Goal: Use online tool/utility: Utilize a website feature to perform a specific function

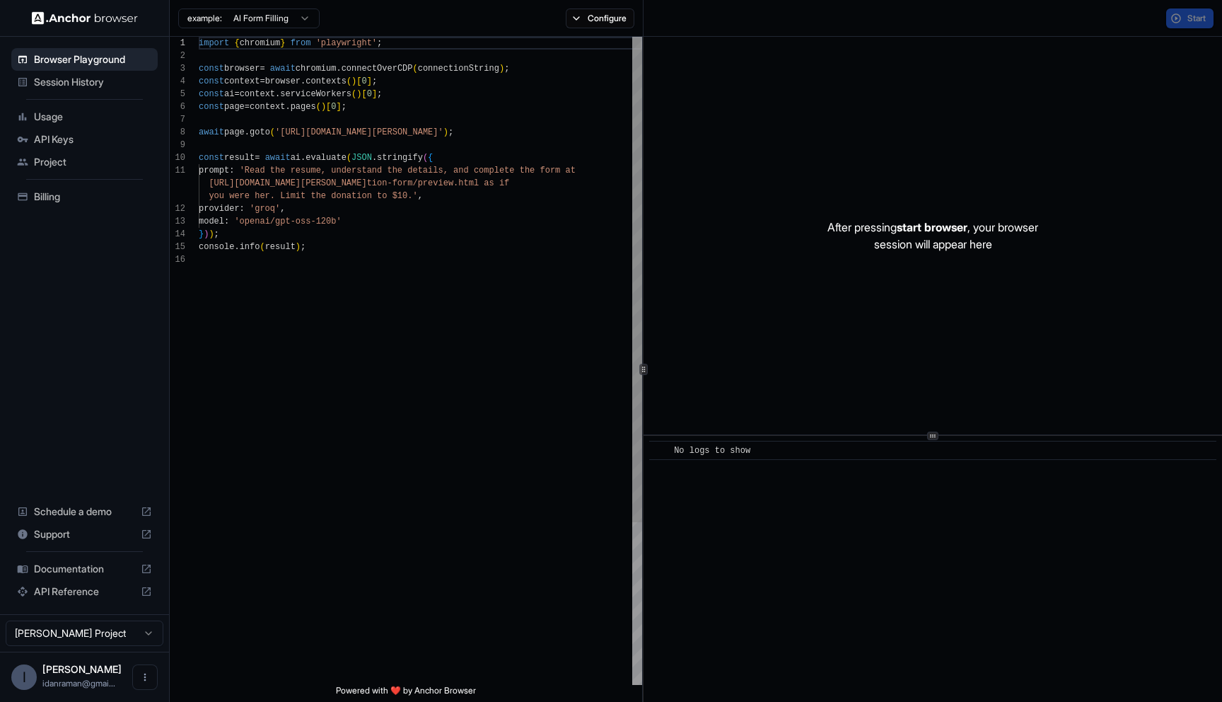
scroll to position [89, 0]
click at [381, 129] on div "import { chromium } from 'playwright' ; const browser = await chromium . connec…" at bounding box center [420, 469] width 443 height 864
click at [330, 134] on div "import { chromium } from 'playwright' ; const browser = await chromium . connec…" at bounding box center [420, 469] width 443 height 864
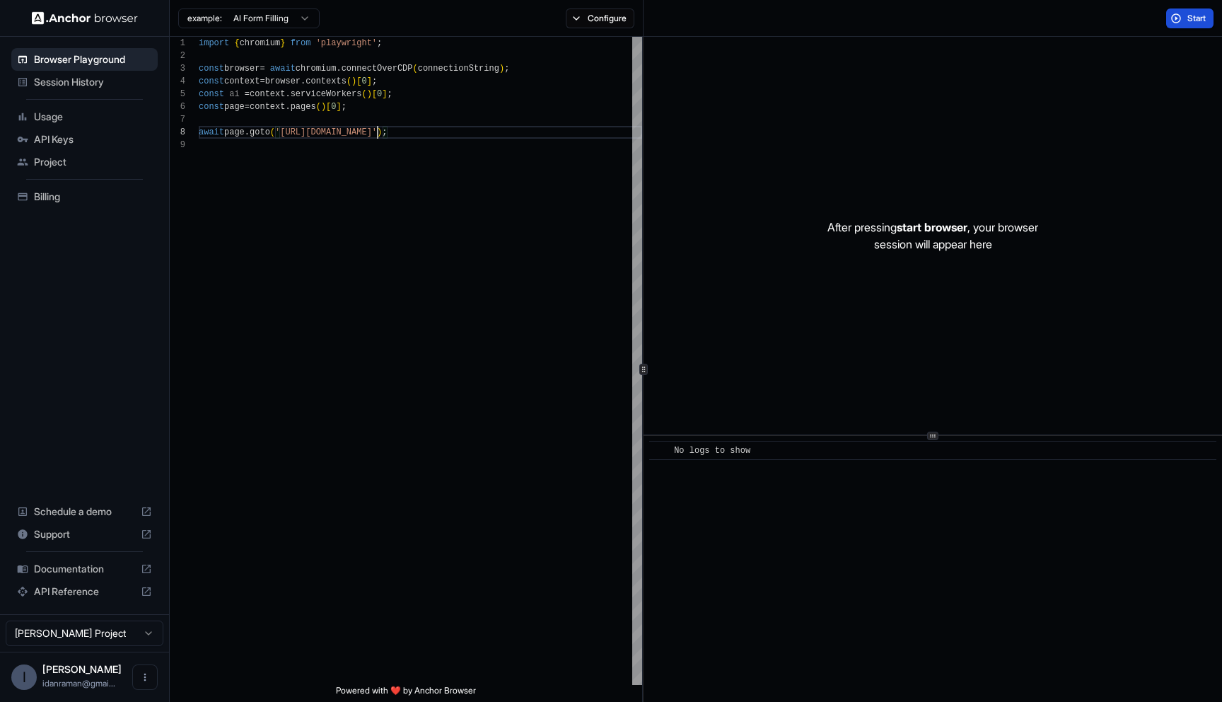
type textarea "**********"
click at [1190, 15] on span "Start" at bounding box center [1197, 18] width 20 height 11
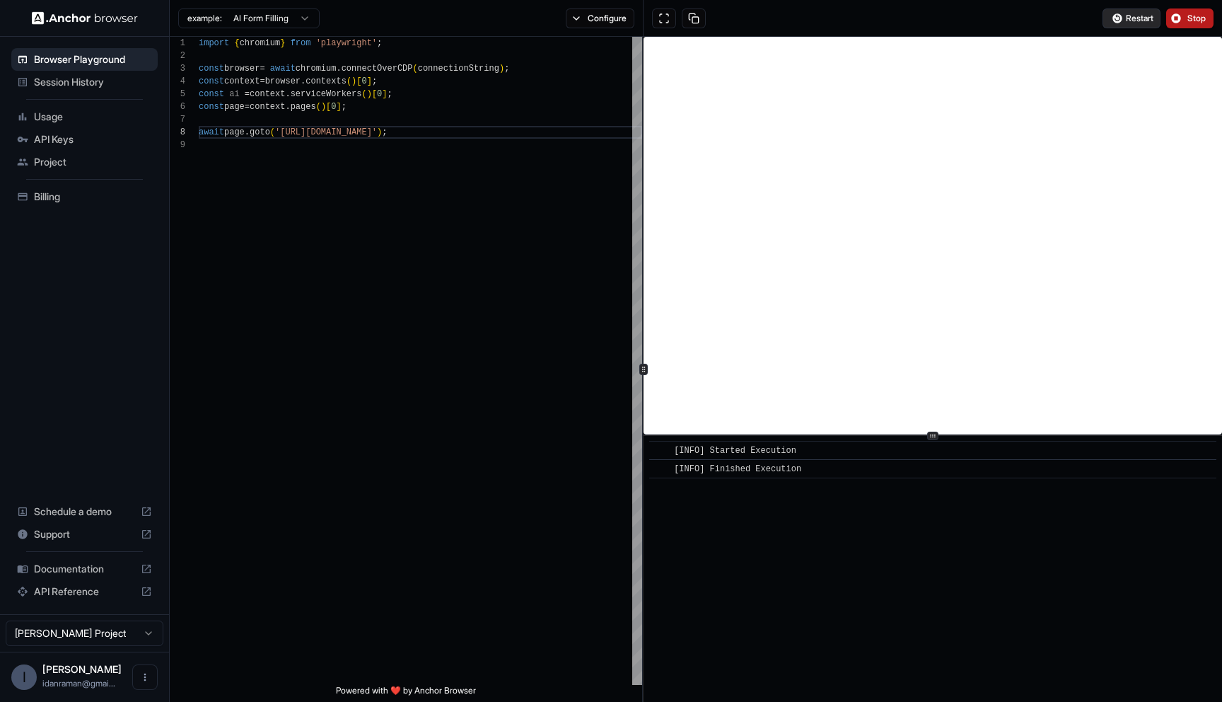
click at [1112, 15] on button "Restart" at bounding box center [1132, 18] width 58 height 20
click at [592, 28] on div "example: AI Form Filling Configure" at bounding box center [407, 18] width 474 height 37
click at [604, 11] on button "Configure" at bounding box center [600, 18] width 69 height 20
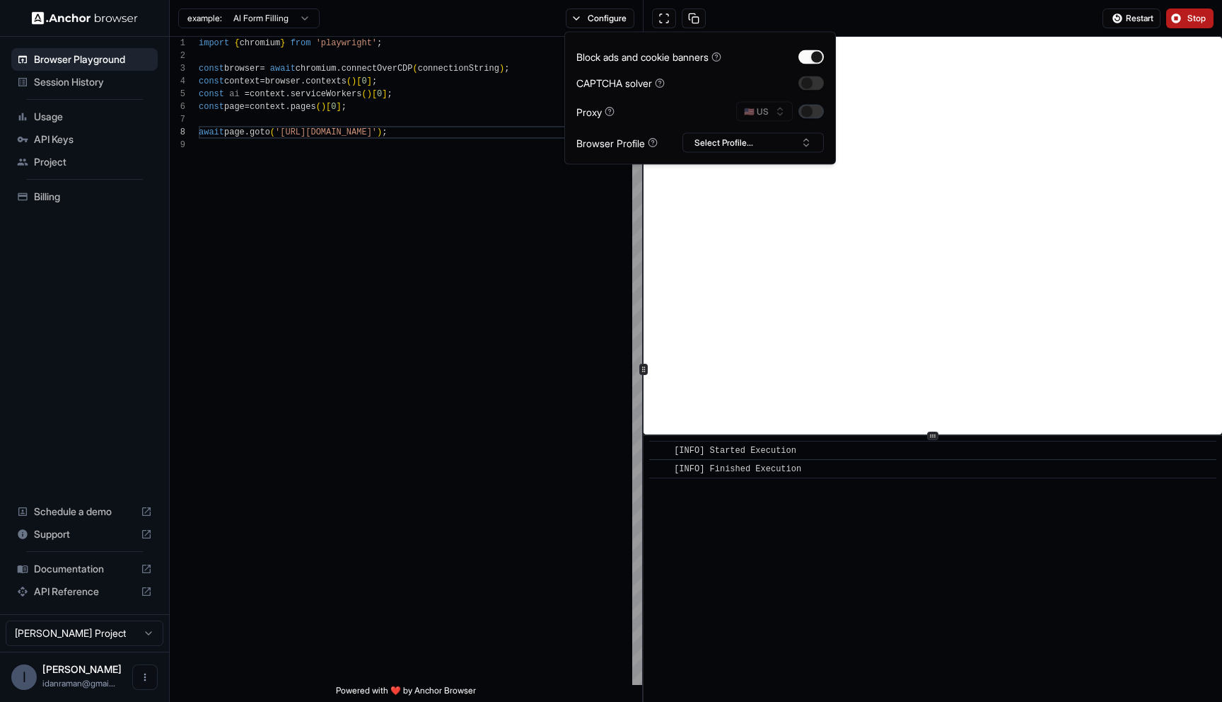
click at [816, 115] on button "button" at bounding box center [810, 112] width 25 height 14
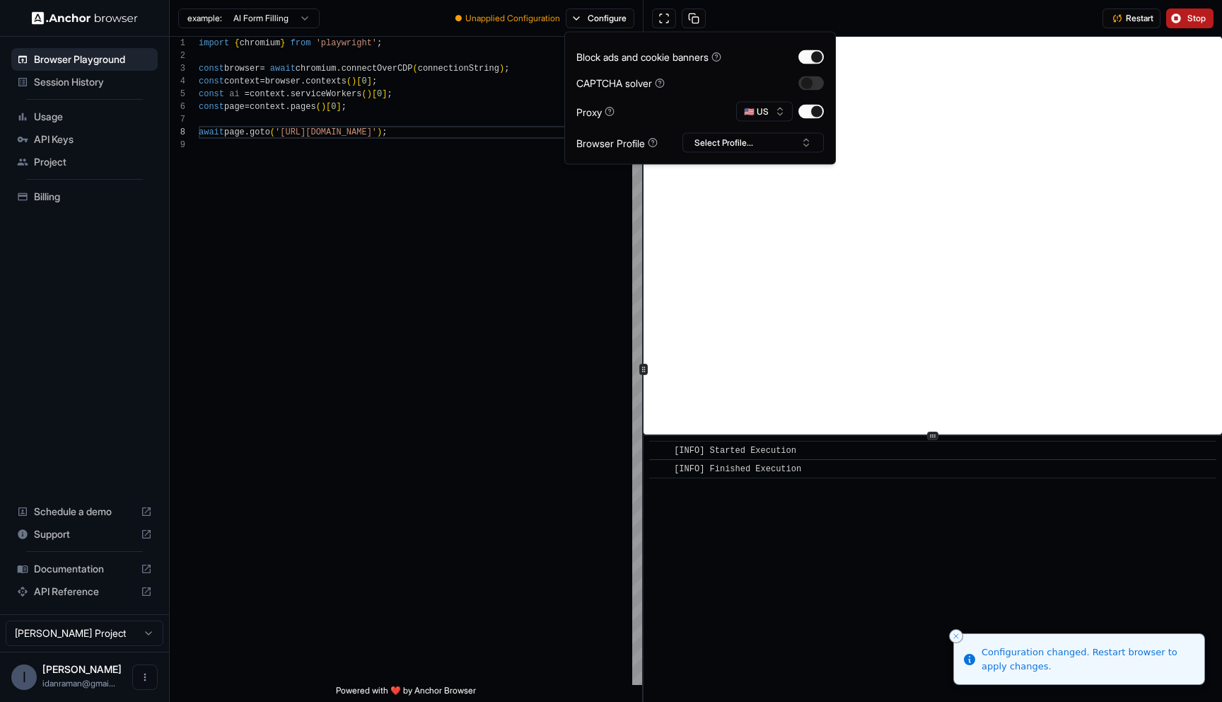
click at [941, 32] on div "Restart Stop" at bounding box center [933, 18] width 578 height 37
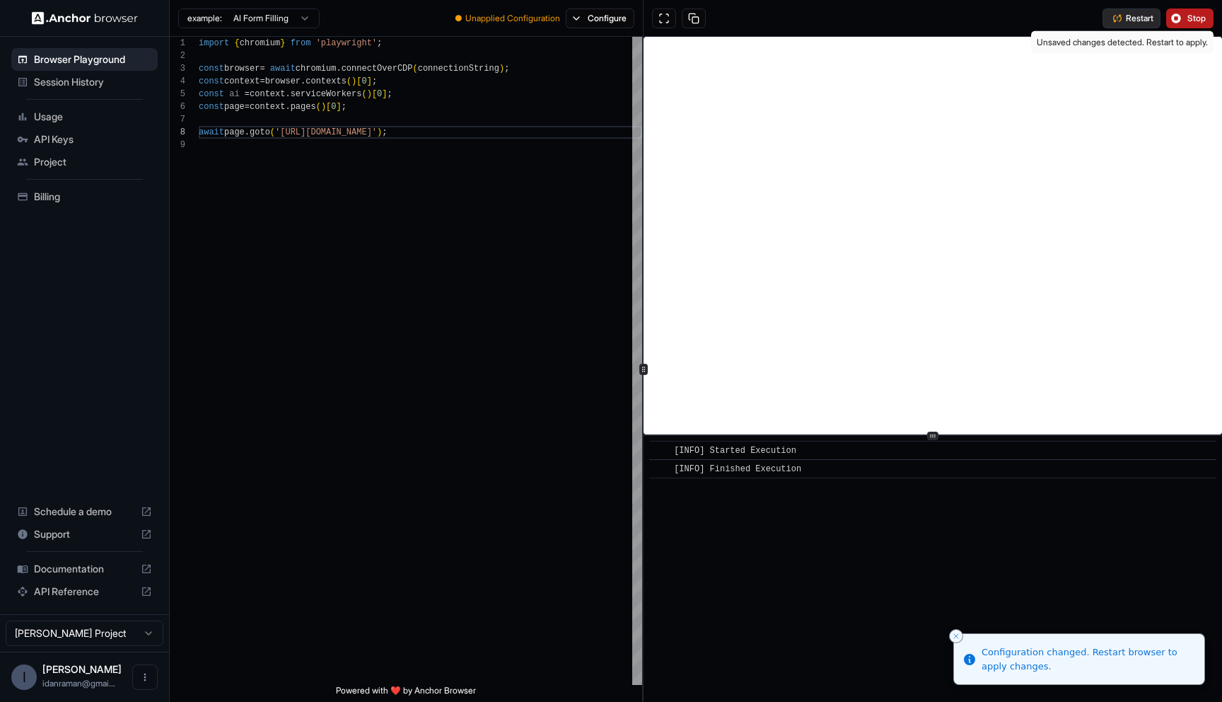
click at [1110, 18] on button "Restart" at bounding box center [1132, 18] width 58 height 20
